Goal: Information Seeking & Learning: Learn about a topic

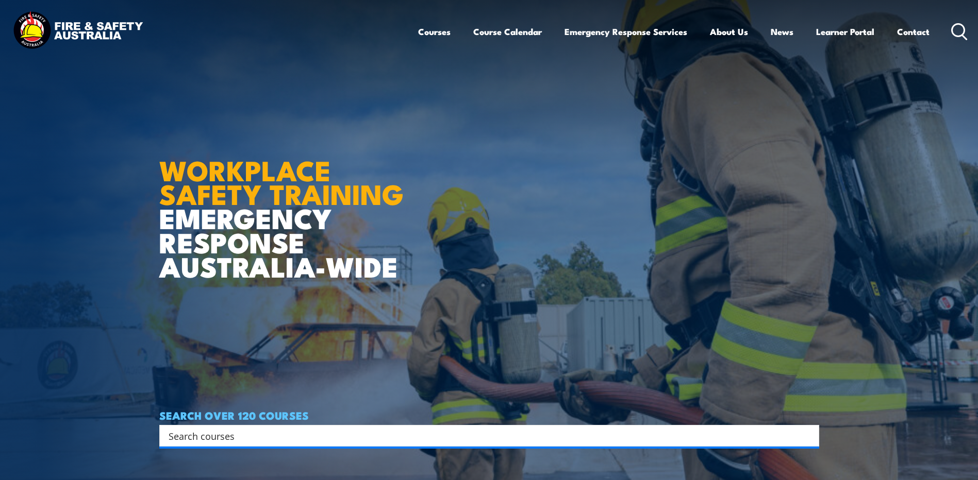
click at [261, 443] on div "Search" at bounding box center [489, 436] width 660 height 22
click at [261, 437] on input "Search input" at bounding box center [483, 435] width 628 height 15
type input "HSR REFRESHER COURSE"
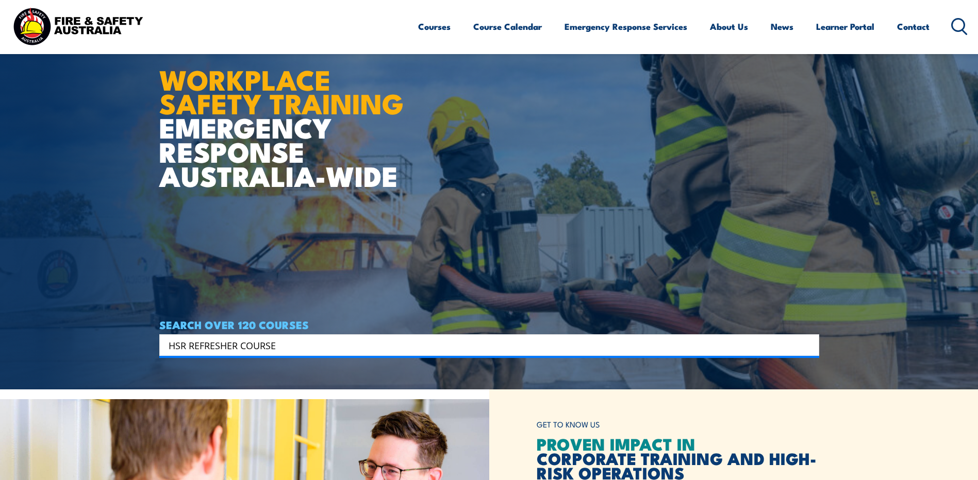
scroll to position [155, 0]
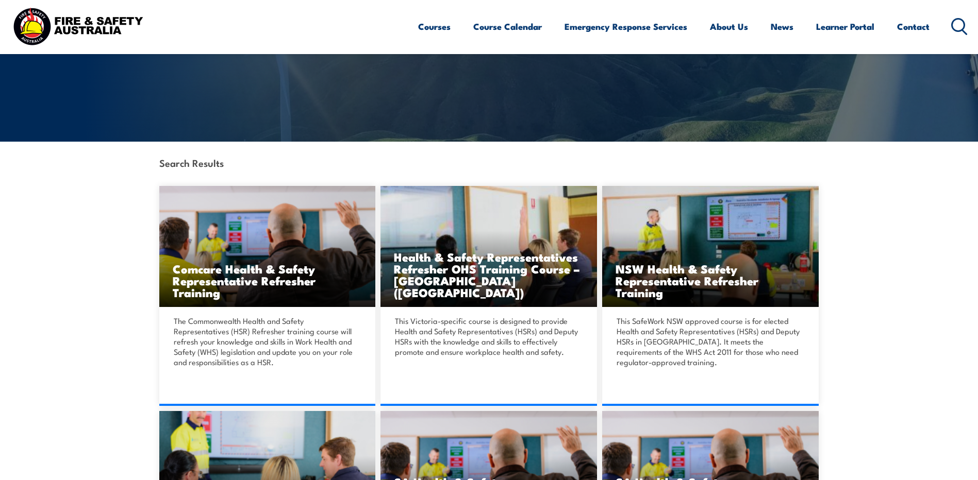
scroll to position [155, 0]
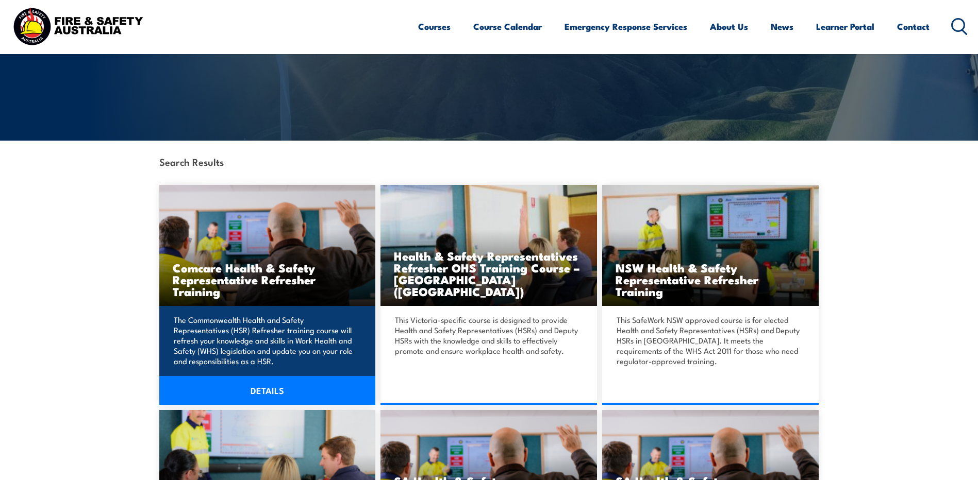
click at [244, 277] on h3 "Comcare Health & Safety Representative Refresher Training" at bounding box center [268, 280] width 190 height 36
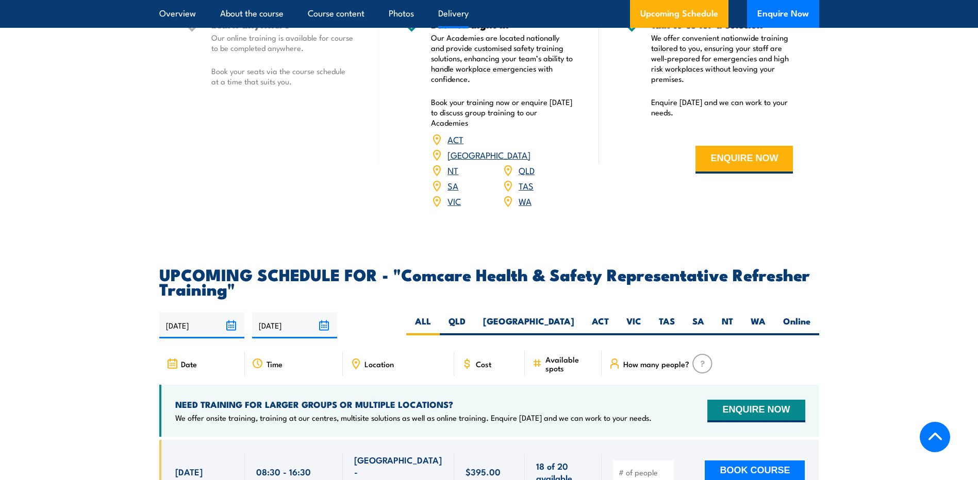
scroll to position [1547, 0]
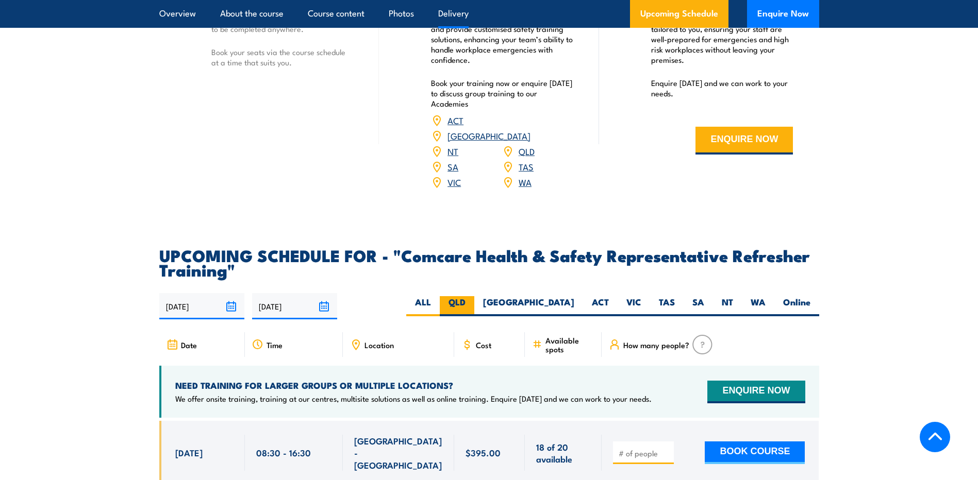
click at [474, 314] on label "QLD" at bounding box center [457, 306] width 35 height 20
click at [472, 303] on input "QLD" at bounding box center [469, 299] width 7 height 7
radio input "true"
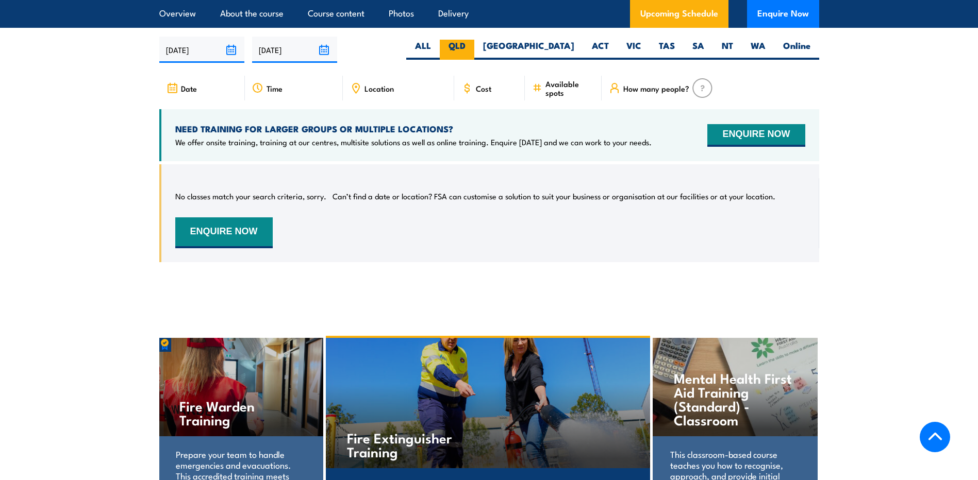
click at [474, 57] on label "QLD" at bounding box center [457, 50] width 35 height 20
click at [472, 46] on input "QLD" at bounding box center [469, 43] width 7 height 7
click at [440, 60] on label "ALL" at bounding box center [423, 50] width 34 height 20
click at [438, 46] on input "ALL" at bounding box center [434, 43] width 7 height 7
radio input "true"
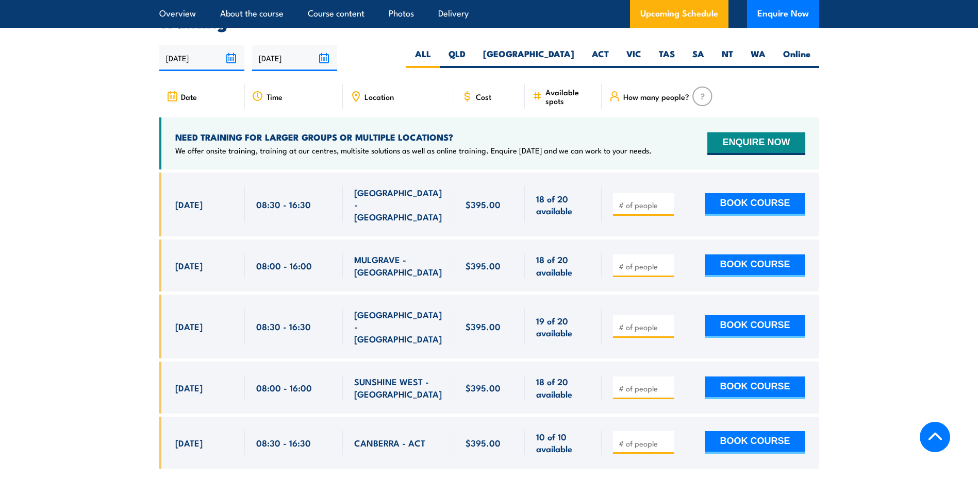
scroll to position [1803, 0]
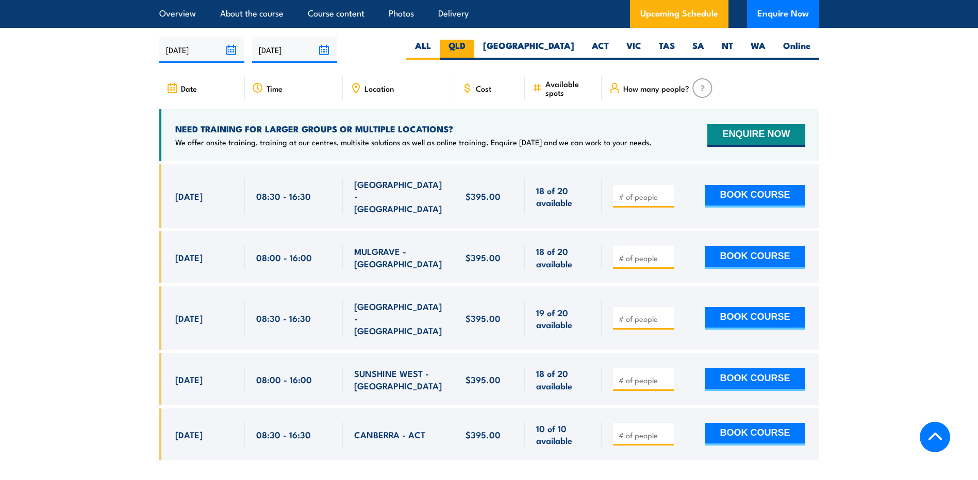
click at [474, 59] on label "QLD" at bounding box center [457, 50] width 35 height 20
click at [472, 46] on input "QLD" at bounding box center [469, 43] width 7 height 7
radio input "true"
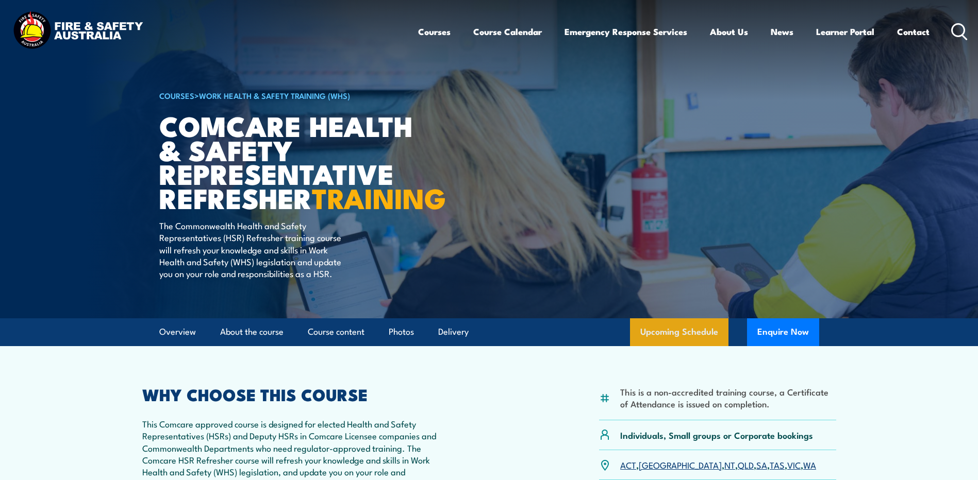
click at [680, 346] on link "Upcoming Schedule" at bounding box center [679, 333] width 98 height 28
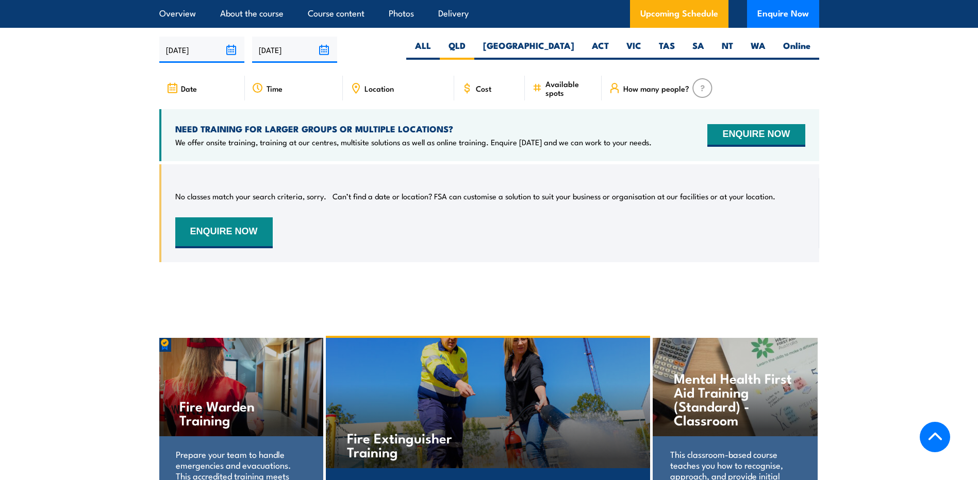
scroll to position [1391, 0]
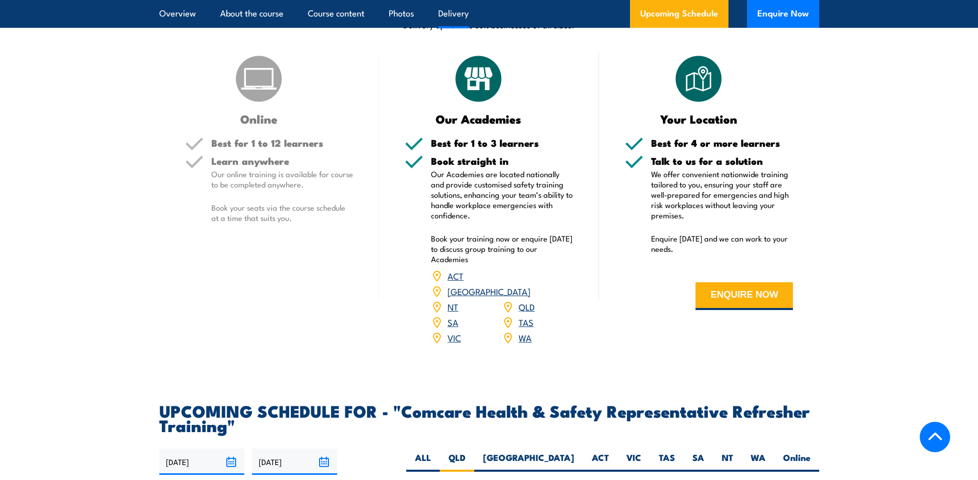
click at [532, 313] on link "QLD" at bounding box center [527, 307] width 16 height 12
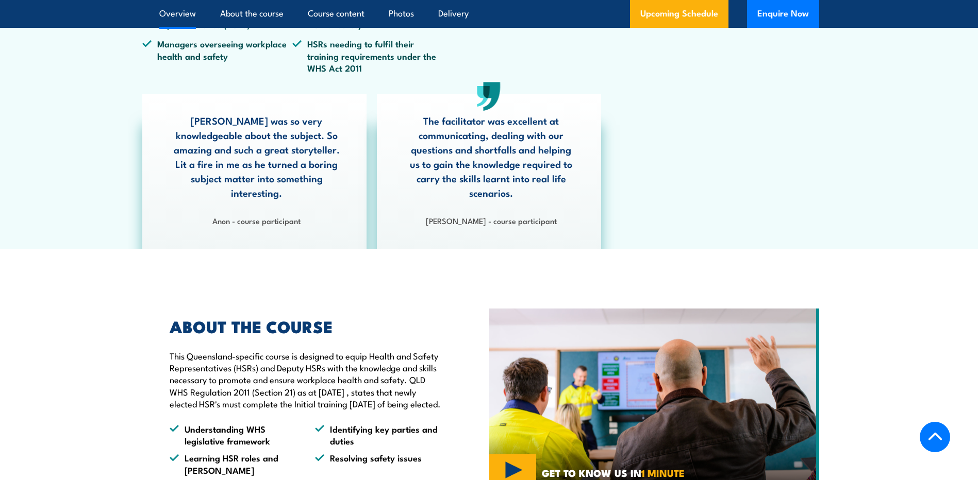
scroll to position [567, 0]
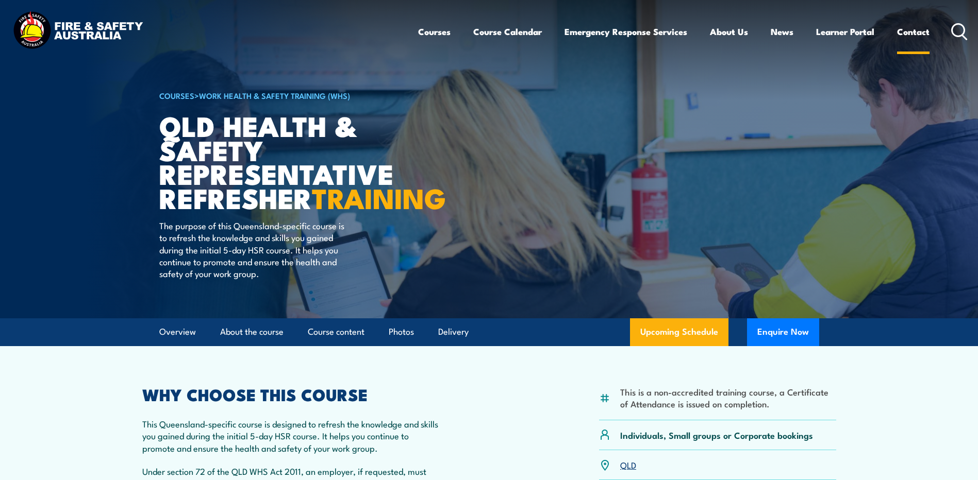
click at [906, 32] on link "Contact" at bounding box center [913, 31] width 32 height 27
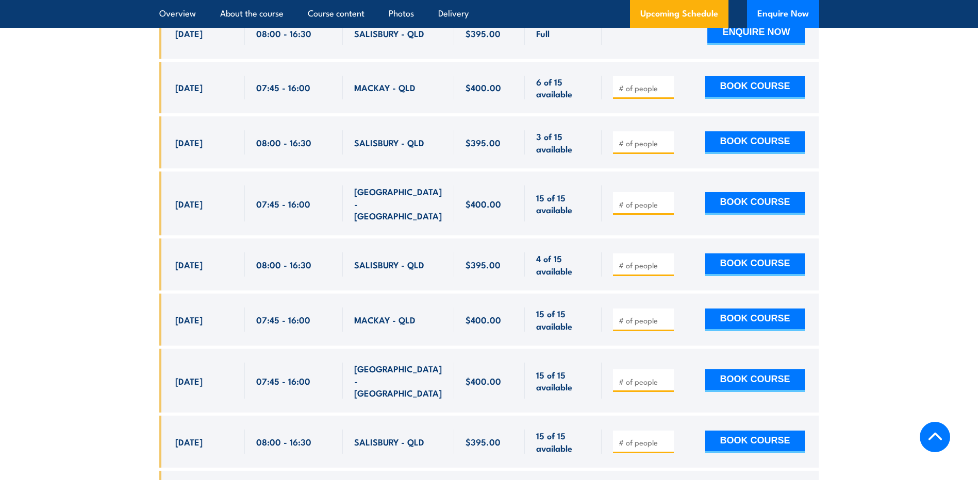
scroll to position [2165, 0]
